Goal: Task Accomplishment & Management: Manage account settings

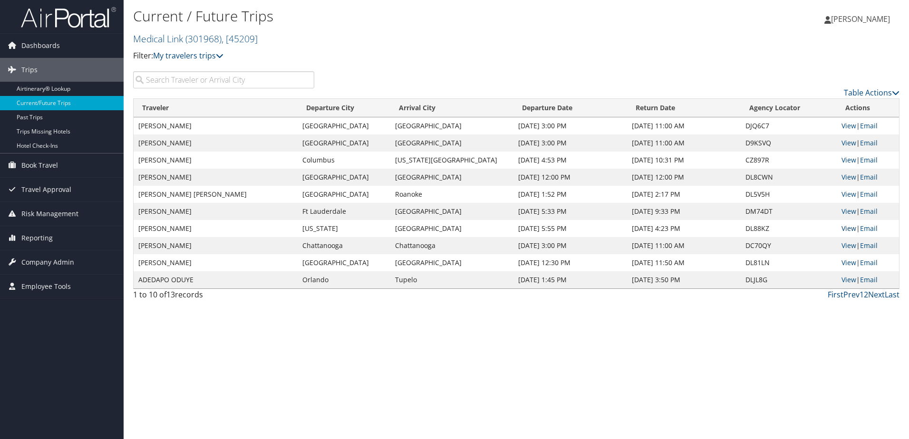
click at [845, 228] on link "View" at bounding box center [848, 228] width 15 height 9
click at [72, 215] on span "Risk Management" at bounding box center [49, 214] width 57 height 24
click at [71, 216] on span "Risk Management" at bounding box center [49, 214] width 57 height 24
click at [42, 239] on span "Reporting" at bounding box center [36, 238] width 31 height 24
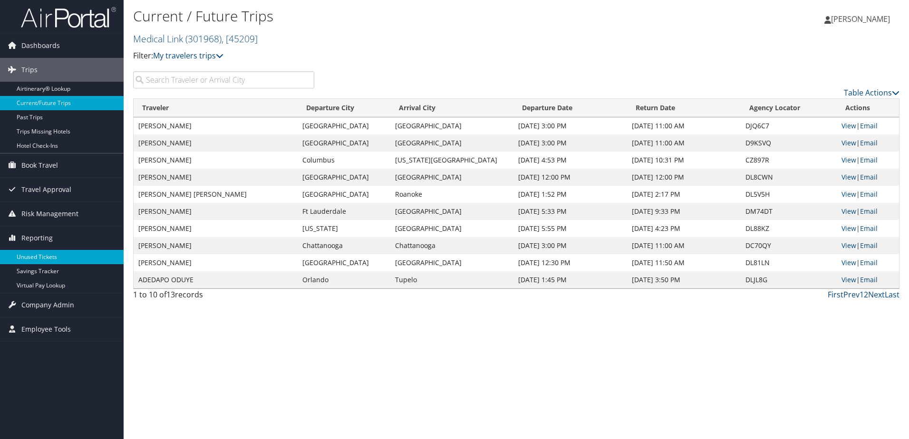
click at [38, 258] on link "Unused Tickets" at bounding box center [62, 257] width 124 height 14
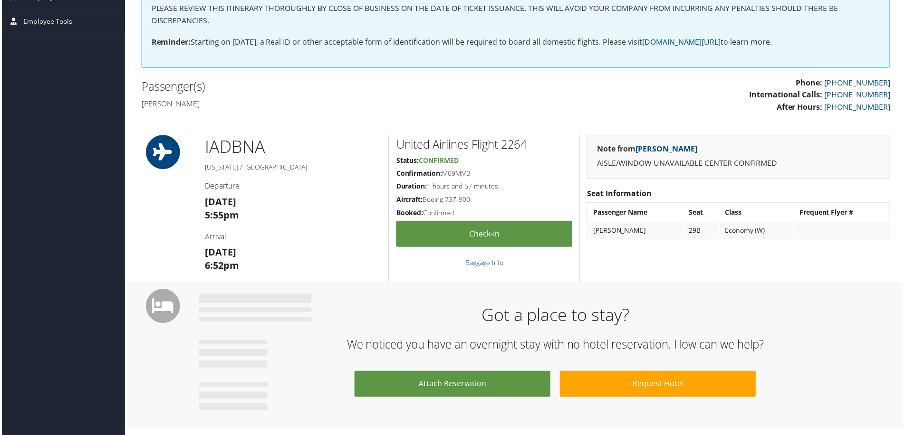
scroll to position [190, 0]
